Goal: Navigation & Orientation: Go to known website

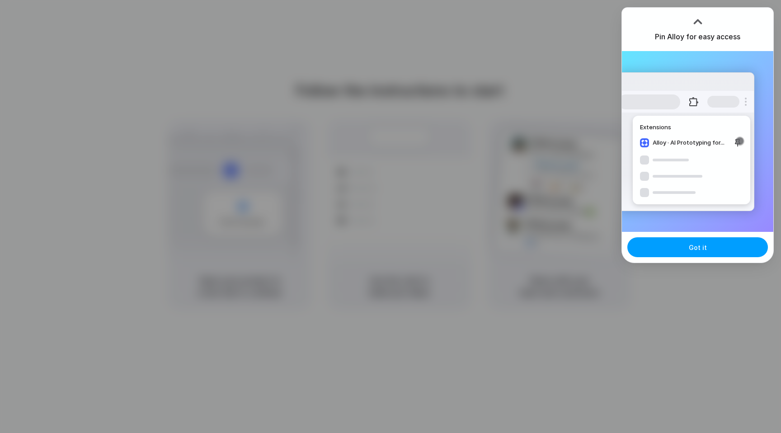
click at [692, 249] on span "Got it" at bounding box center [698, 247] width 18 height 9
